Goal: Ask a question: Seek information or help from site administrators or community

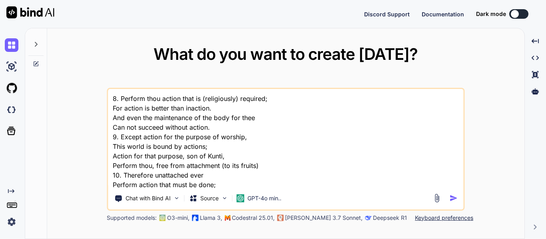
click at [453, 198] on img "button" at bounding box center [453, 198] width 8 height 8
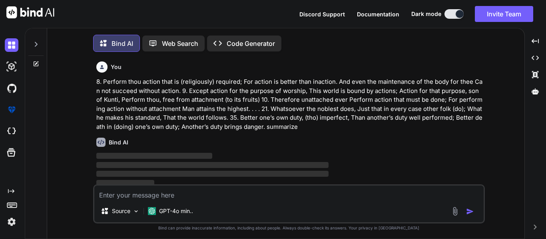
scroll to position [4, 0]
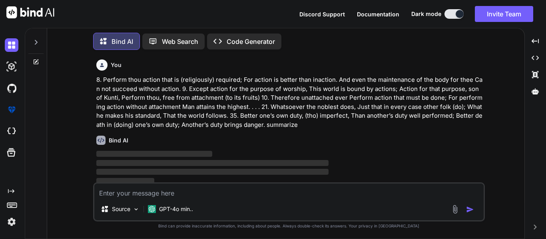
type textarea "x"
type textarea "Government and society in [GEOGRAPHIC_DATA] were grounded in the [DEMOGRAPHIC_D…"
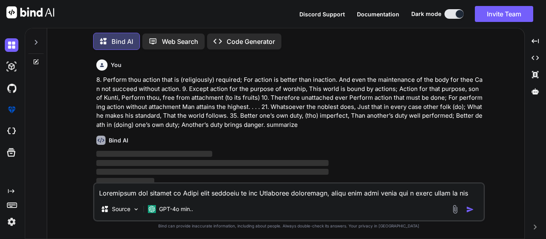
scroll to position [413, 0]
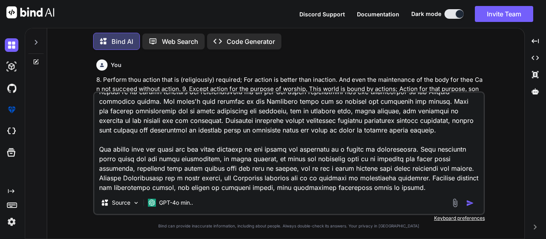
type textarea "x"
type textarea "Government and society in [GEOGRAPHIC_DATA] were grounded in the [DEMOGRAPHIC_D…"
type textarea "x"
type textarea "Government and society in [GEOGRAPHIC_DATA] were grounded in the [DEMOGRAPHIC_D…"
type textarea "x"
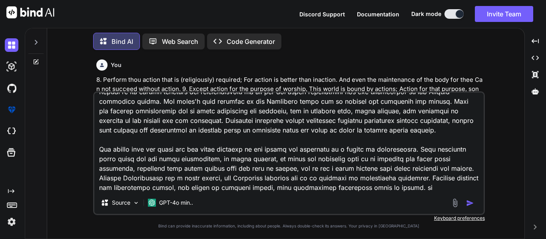
type textarea "Government and society in [GEOGRAPHIC_DATA] were grounded in the [DEMOGRAPHIC_D…"
type textarea "x"
type textarea "Government and society in [GEOGRAPHIC_DATA] were grounded in the [DEMOGRAPHIC_D…"
type textarea "x"
type textarea "Government and society in [GEOGRAPHIC_DATA] were grounded in the [DEMOGRAPHIC_D…"
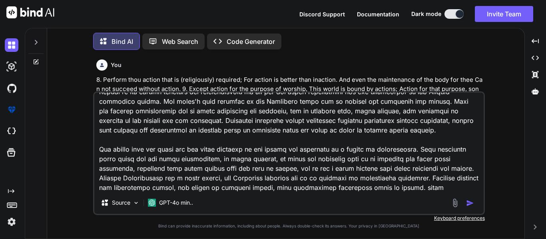
type textarea "x"
type textarea "Government and society in [GEOGRAPHIC_DATA] were grounded in the [DEMOGRAPHIC_D…"
type textarea "x"
type textarea "Government and society in [GEOGRAPHIC_DATA] were grounded in the [DEMOGRAPHIC_D…"
type textarea "x"
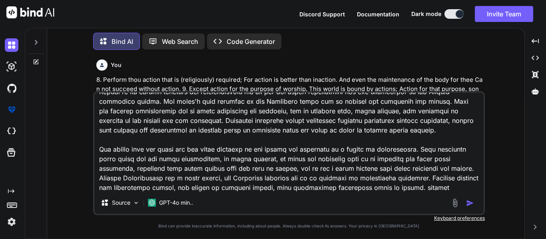
type textarea "Government and society in [GEOGRAPHIC_DATA] were grounded in the [DEMOGRAPHIC_D…"
type textarea "x"
type textarea "Government and society in [GEOGRAPHIC_DATA] were grounded in the [DEMOGRAPHIC_D…"
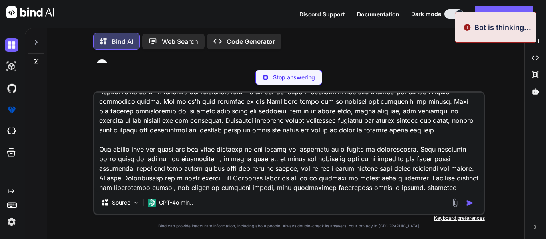
type textarea "x"
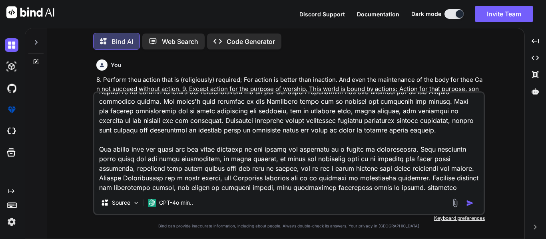
type textarea "Government and society in [GEOGRAPHIC_DATA] were grounded in the [DEMOGRAPHIC_D…"
click at [474, 203] on img "button" at bounding box center [470, 203] width 8 height 8
type textarea "x"
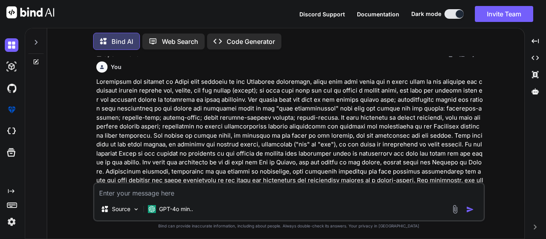
scroll to position [153, 0]
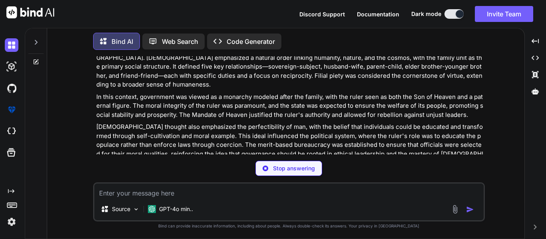
type textarea "x"
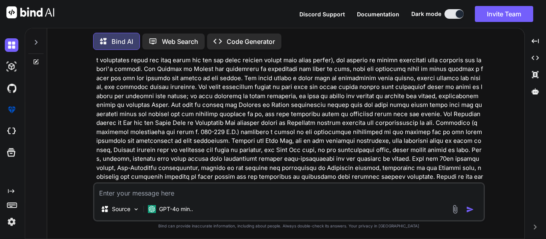
scroll to position [335, 0]
click at [171, 197] on textarea at bounding box center [288, 191] width 389 height 14
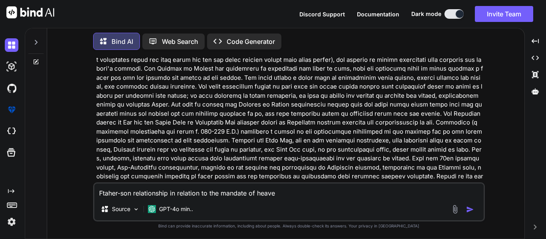
type textarea "Ftaher-son relationship in relation to the mandate of heaven"
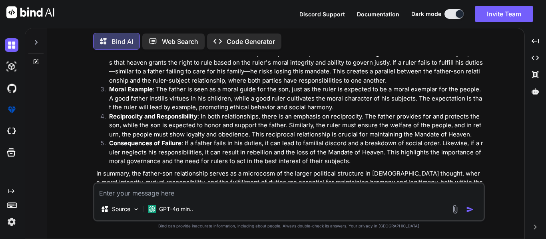
scroll to position [823, 0]
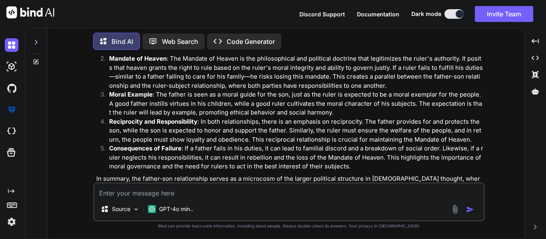
click at [229, 197] on textarea at bounding box center [288, 191] width 389 height 14
paste textarea "Lor Ipsumdo si Ametco—adi elit sedd eiu temp inc utla et dolorema ali enimadmin…"
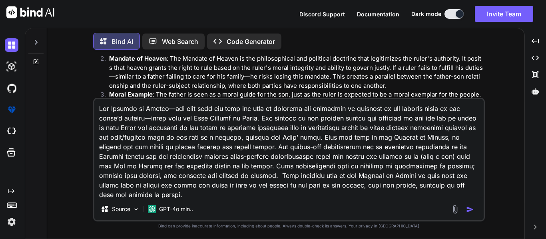
scroll to position [1, 0]
click at [194, 154] on textarea at bounding box center [288, 148] width 389 height 99
click at [172, 198] on div "Source GPT-4o min.." at bounding box center [289, 160] width 392 height 124
click at [174, 195] on textarea at bounding box center [288, 148] width 389 height 99
click at [195, 159] on textarea at bounding box center [288, 148] width 389 height 99
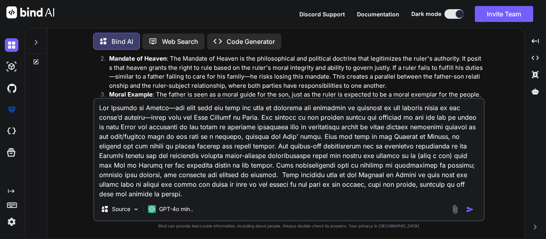
click at [180, 198] on div "Source GPT-4o min.." at bounding box center [289, 160] width 392 height 124
click at [179, 198] on textarea at bounding box center [288, 148] width 389 height 99
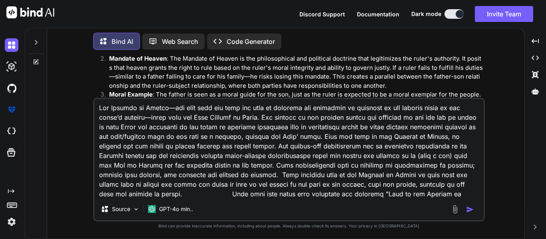
scroll to position [10, 0]
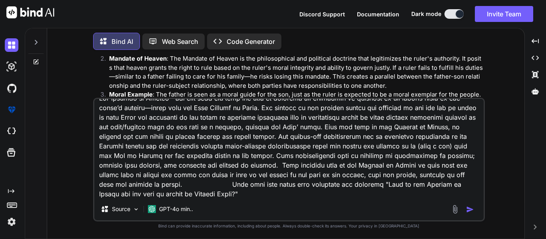
type textarea "Lor Ipsumdo si Ametco—adi elit sedd eiu temp inc utla et dolorema ali enimadmin…"
click at [471, 206] on img "button" at bounding box center [470, 210] width 8 height 8
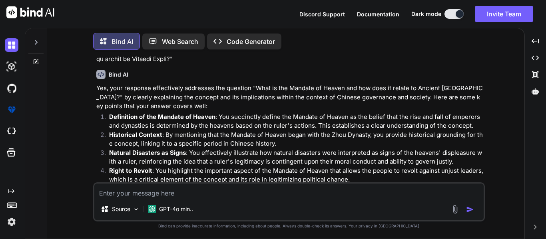
scroll to position [1092, 0]
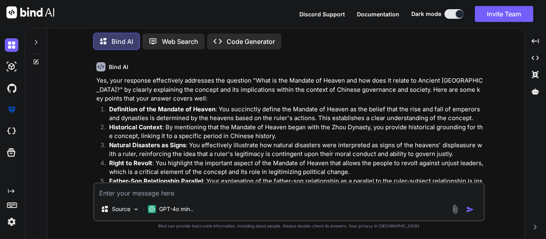
click at [120, 196] on textarea at bounding box center [288, 191] width 389 height 14
type textarea "does it need to be revised/editted"
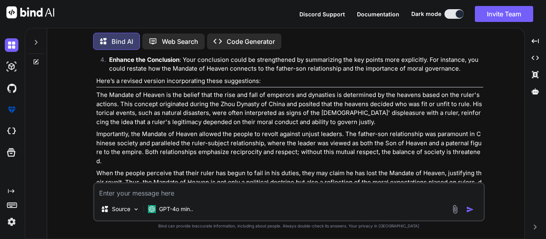
scroll to position [1416, 0]
